Goal: Task Accomplishment & Management: Manage account settings

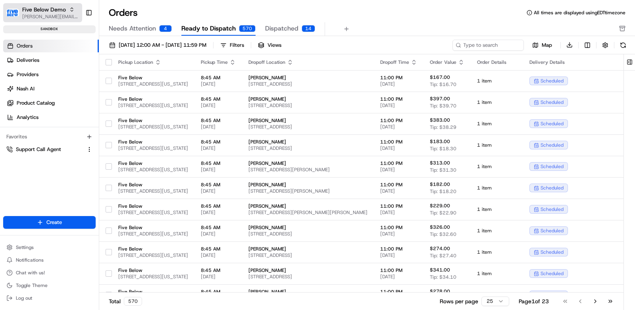
click at [64, 13] on span "[PERSON_NAME][EMAIL_ADDRESS][DOMAIN_NAME]" at bounding box center [50, 16] width 57 height 6
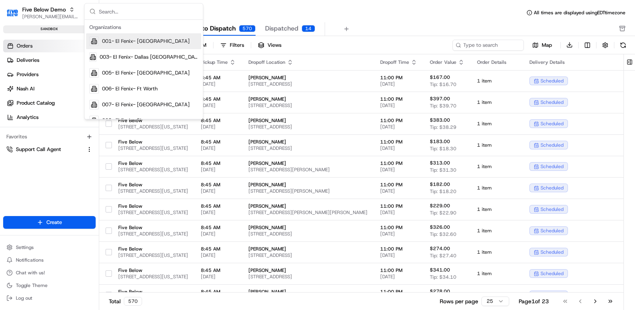
click at [150, 15] on input "text" at bounding box center [148, 12] width 99 height 16
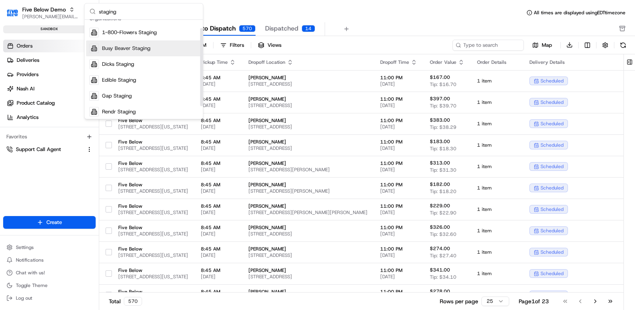
scroll to position [10, 0]
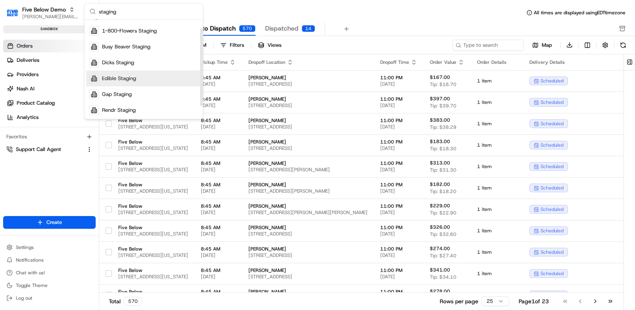
type input "staging"
click at [148, 77] on div "Edible Staging" at bounding box center [143, 79] width 115 height 16
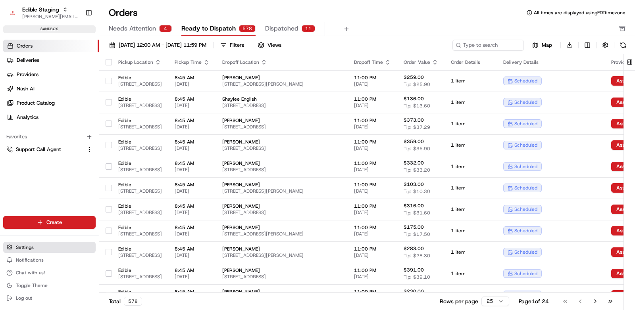
click at [29, 246] on span "Settings" at bounding box center [25, 248] width 18 height 6
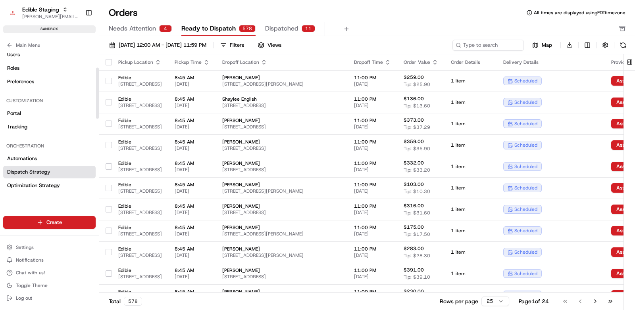
scroll to position [50, 0]
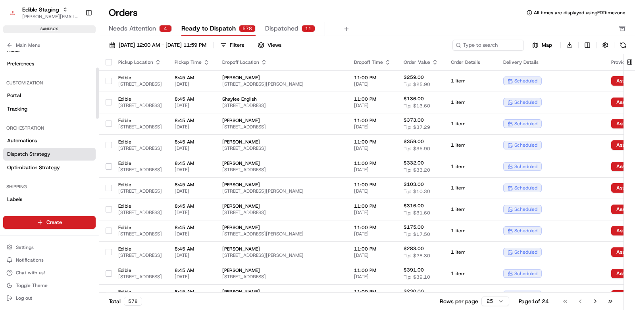
drag, startPoint x: 39, startPoint y: 153, endPoint x: 33, endPoint y: 137, distance: 17.3
click at [39, 164] on span "Optimization Strategy" at bounding box center [33, 167] width 53 height 7
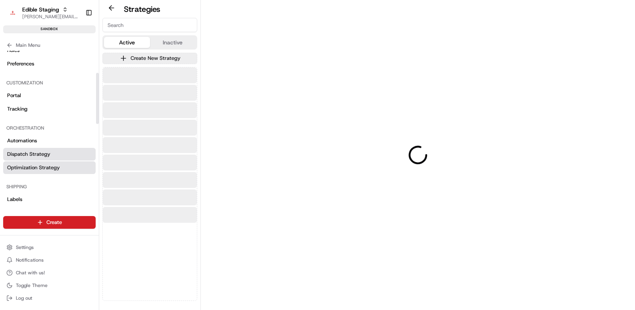
scroll to position [65, 0]
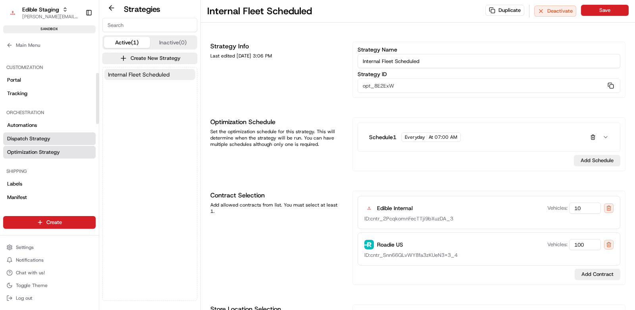
click at [35, 138] on span "Dispatch Strategy" at bounding box center [28, 138] width 43 height 7
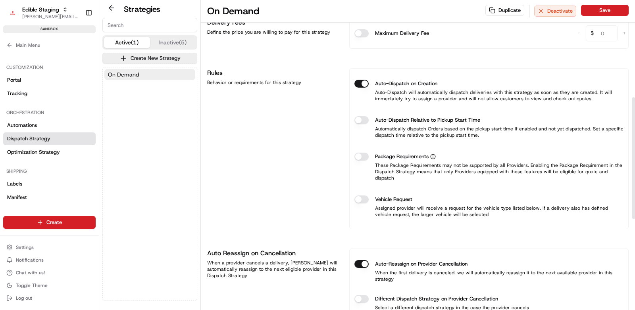
scroll to position [257, 0]
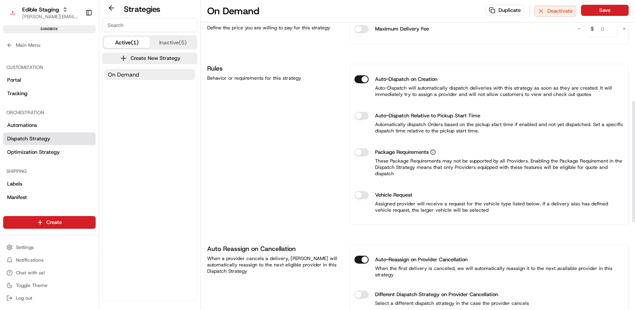
click at [361, 191] on button "Vehicle Request" at bounding box center [362, 195] width 14 height 8
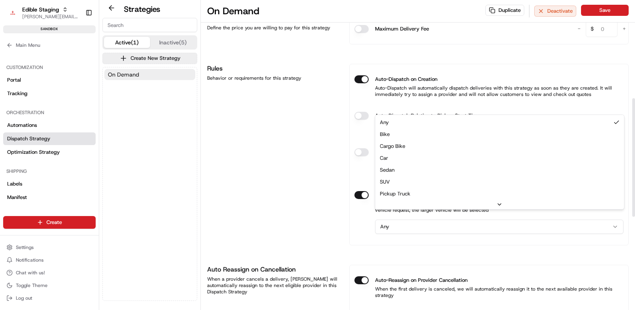
click at [430, 219] on html "Edible Staging jake@usenash.com Toggle Sidebar sandbox Orders Deliveries Provid…" at bounding box center [317, 155] width 635 height 310
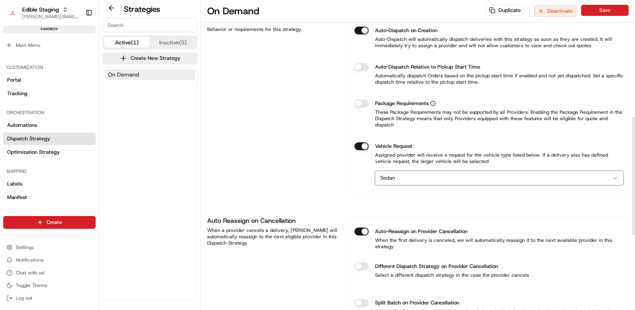
scroll to position [307, 0]
click at [365, 102] on button "Package Requirements" at bounding box center [362, 103] width 14 height 8
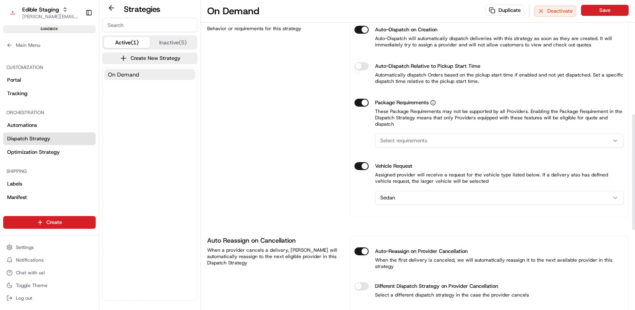
click at [399, 137] on span "Select requirements" at bounding box center [403, 140] width 47 height 7
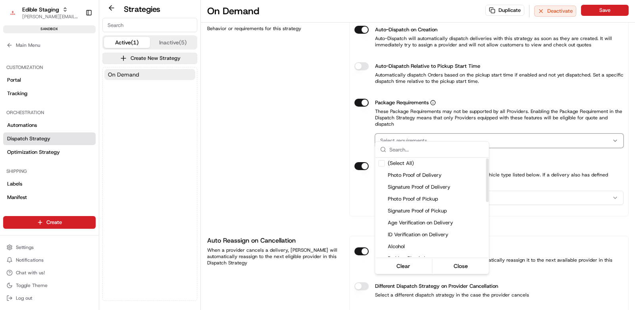
scroll to position [0, 0]
click at [324, 200] on html "Edible Staging jake@usenash.com Toggle Sidebar sandbox Orders Deliveries Provid…" at bounding box center [317, 155] width 635 height 310
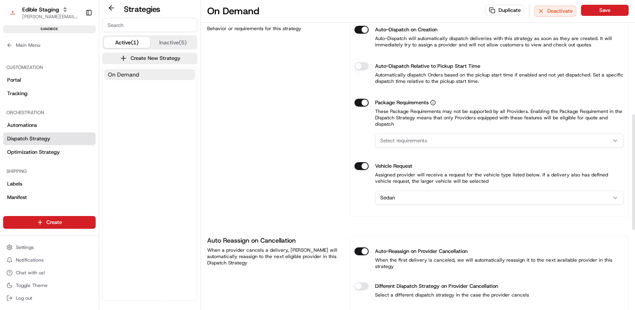
click at [426, 191] on html "Edible Staging jake@usenash.com Toggle Sidebar sandbox Orders Deliveries Provid…" at bounding box center [317, 155] width 635 height 310
